Goal: Task Accomplishment & Management: Understand process/instructions

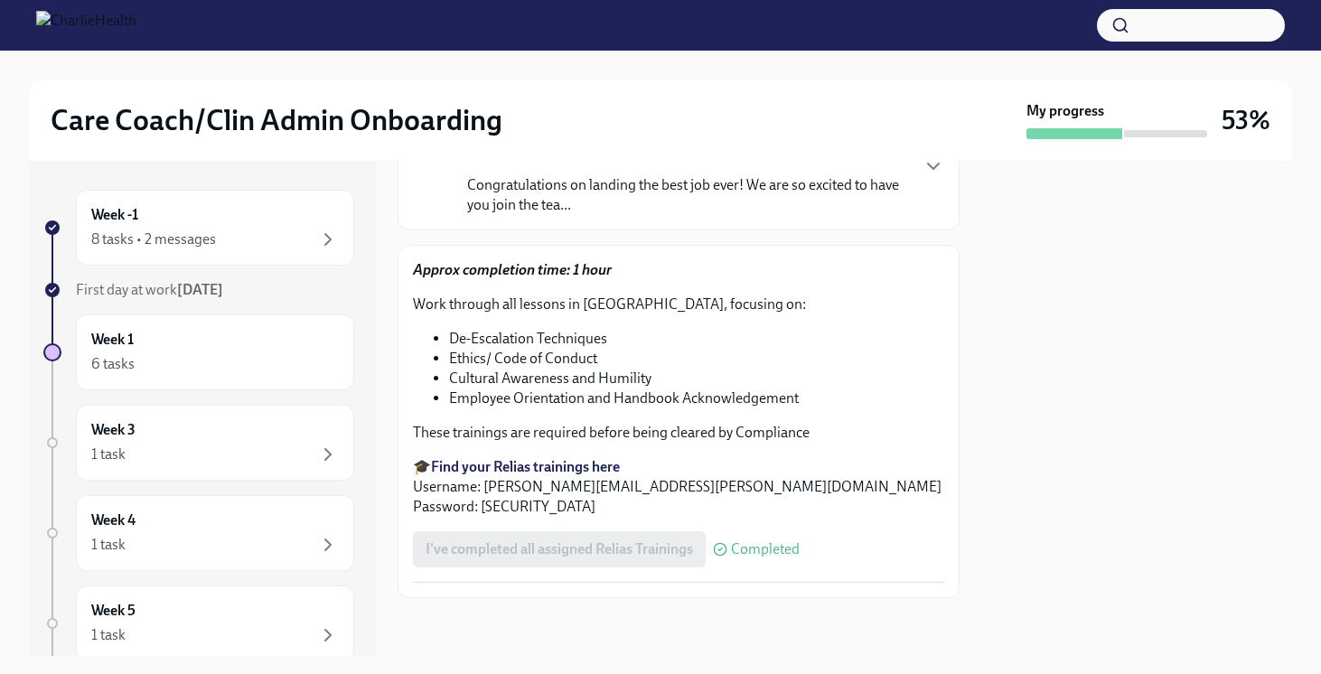
scroll to position [165, 0]
click at [154, 355] on div "6 tasks" at bounding box center [215, 364] width 248 height 22
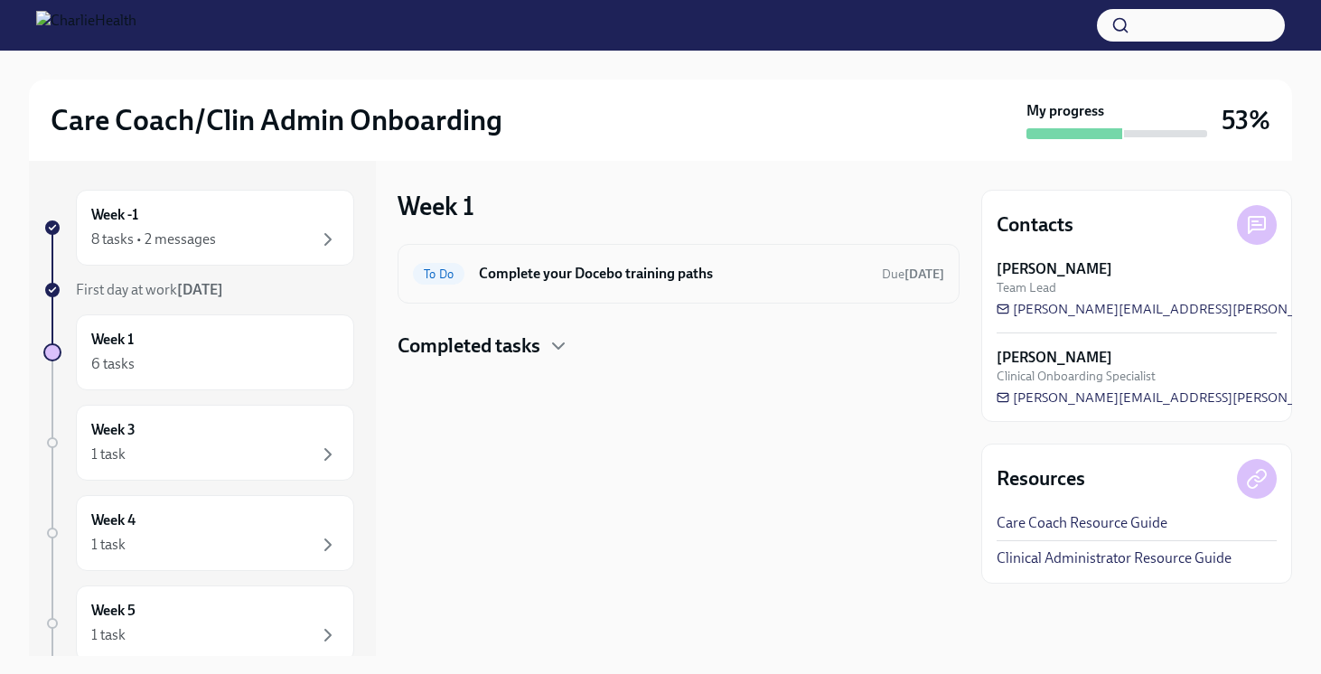
click at [550, 275] on h6 "Complete your Docebo training paths" at bounding box center [673, 274] width 389 height 20
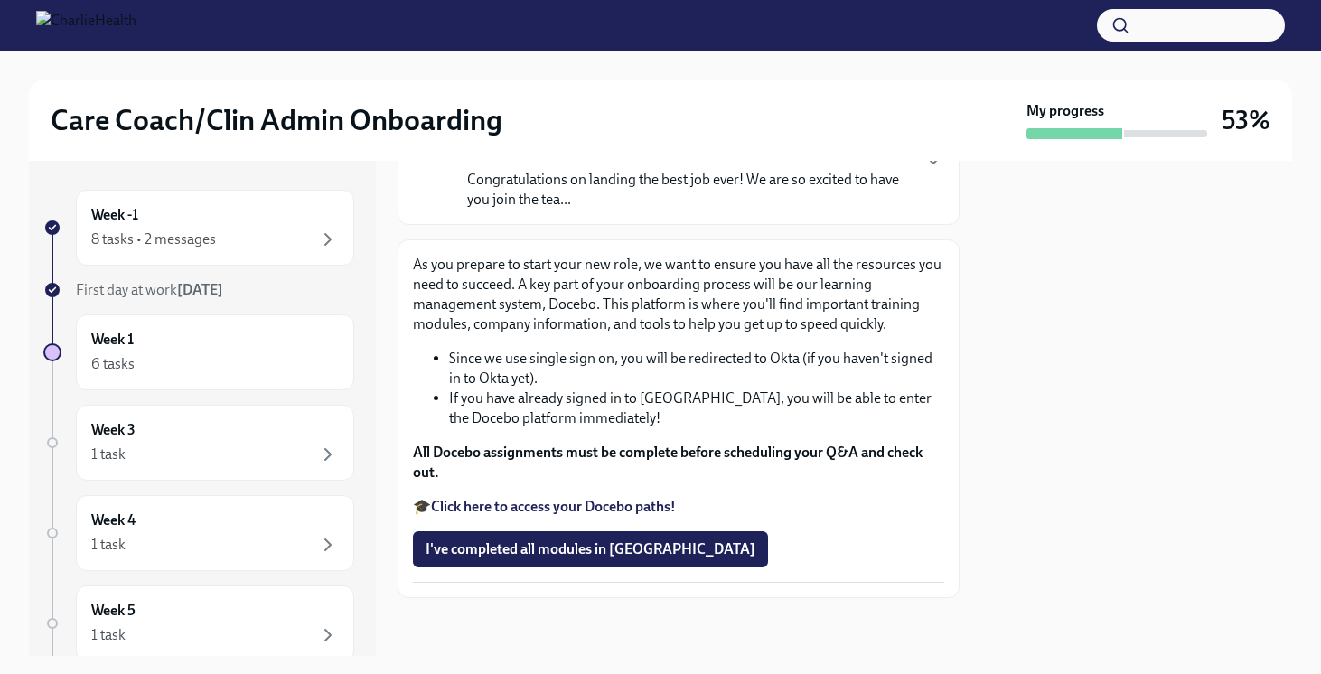
scroll to position [33, 0]
